Goal: Check status: Check status

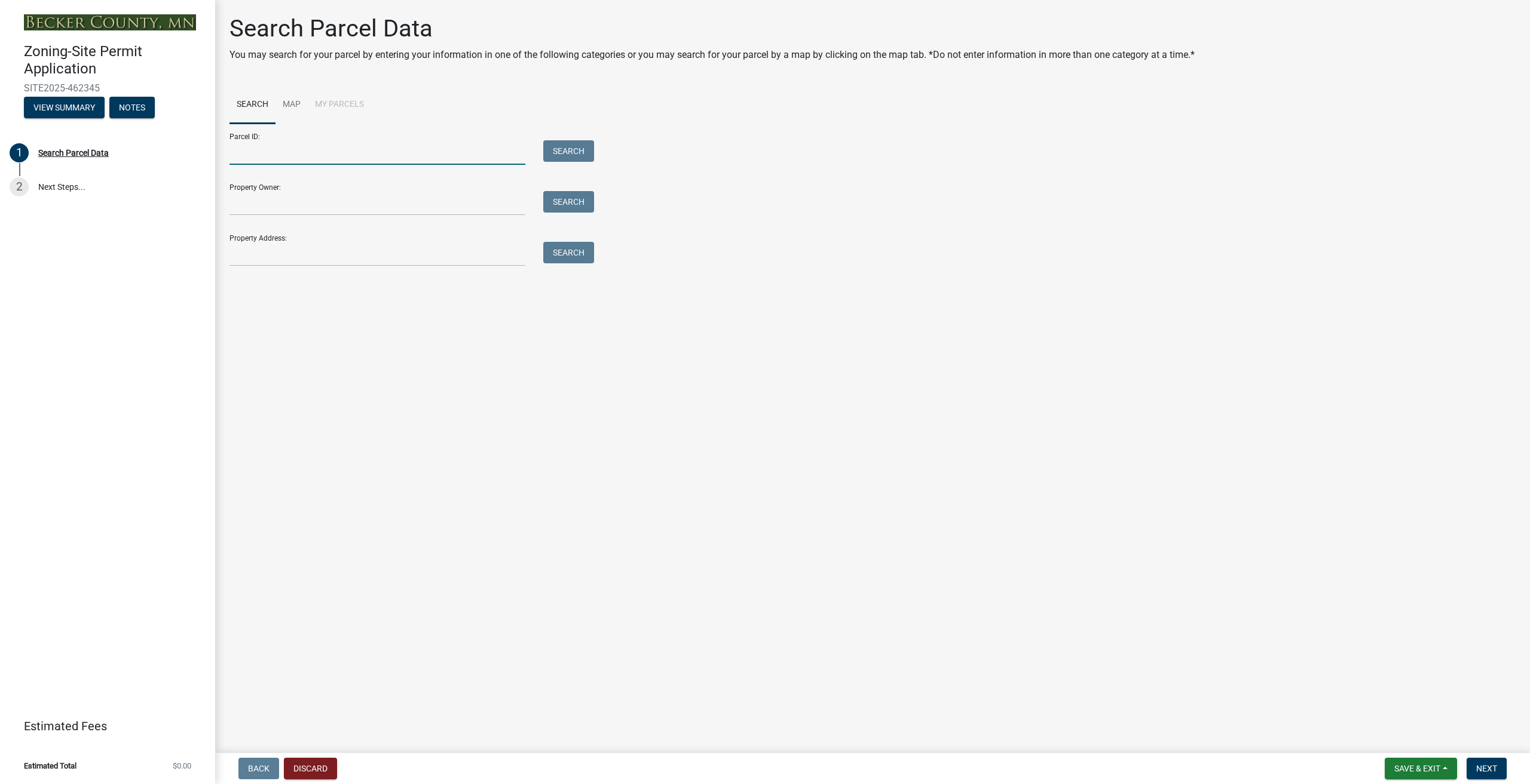
click at [250, 156] on input "Parcel ID:" at bounding box center [377, 152] width 296 height 24
click at [310, 144] on input "19700" at bounding box center [377, 152] width 296 height 24
type input "197003002"
click at [561, 151] on button "Search" at bounding box center [568, 151] width 51 height 22
